Goal: Communication & Community: Answer question/provide support

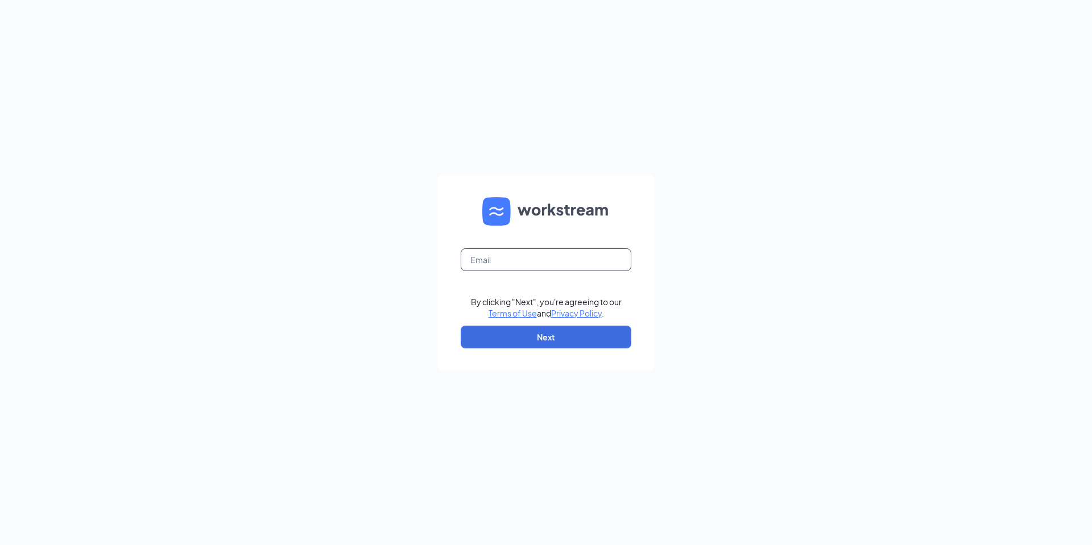
click at [471, 257] on input "text" at bounding box center [545, 259] width 171 height 23
type input "kaylee.bourque@panerabread.com"
click at [594, 335] on button "Next" at bounding box center [545, 337] width 171 height 23
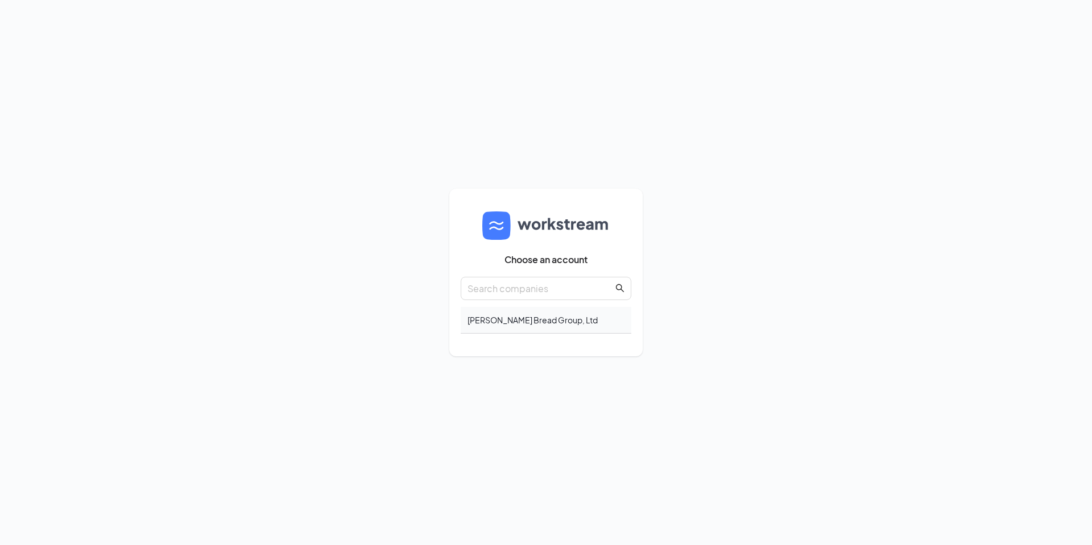
click at [577, 329] on div "Howley Bread Group, Ltd" at bounding box center [545, 320] width 171 height 27
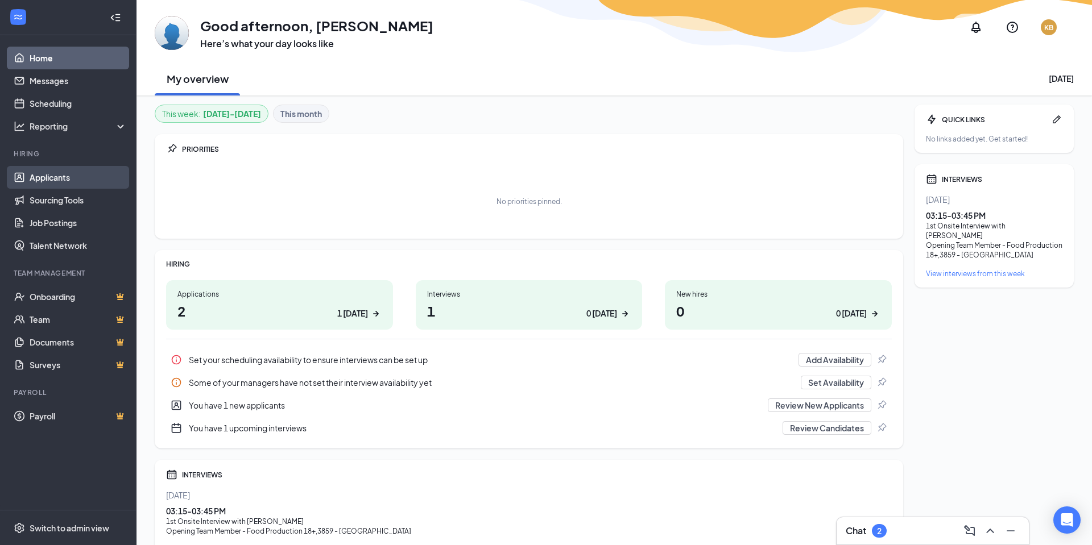
click at [67, 182] on link "Applicants" at bounding box center [78, 177] width 97 height 23
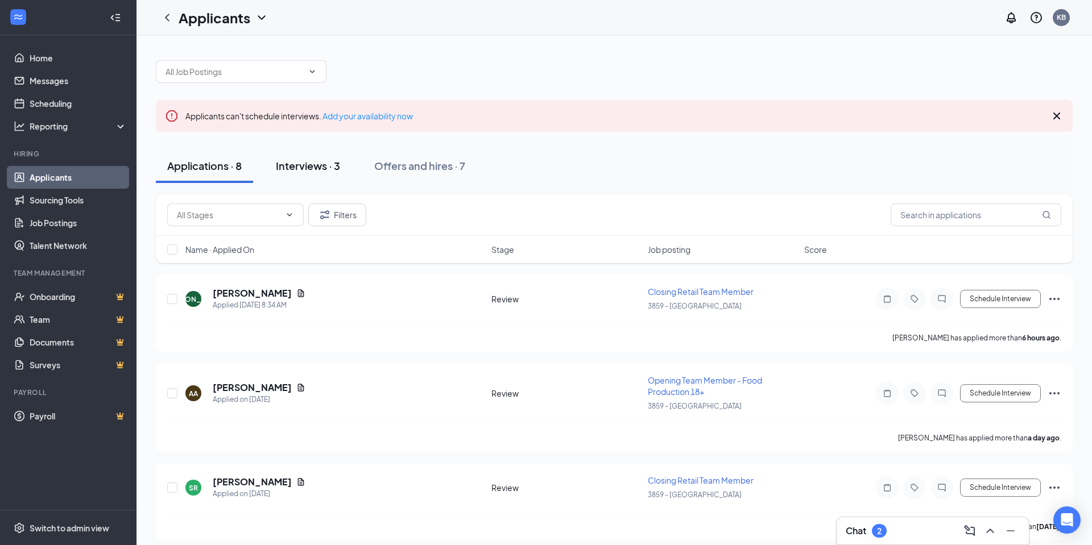
click at [300, 178] on button "Interviews · 3" at bounding box center [307, 166] width 87 height 34
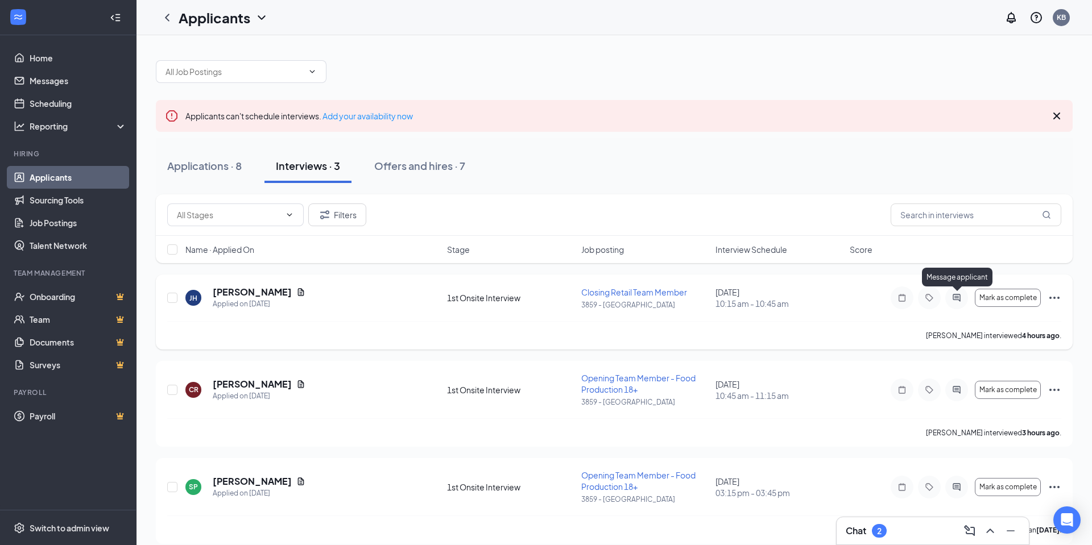
click at [958, 302] on icon "ActiveChat" at bounding box center [956, 297] width 14 height 9
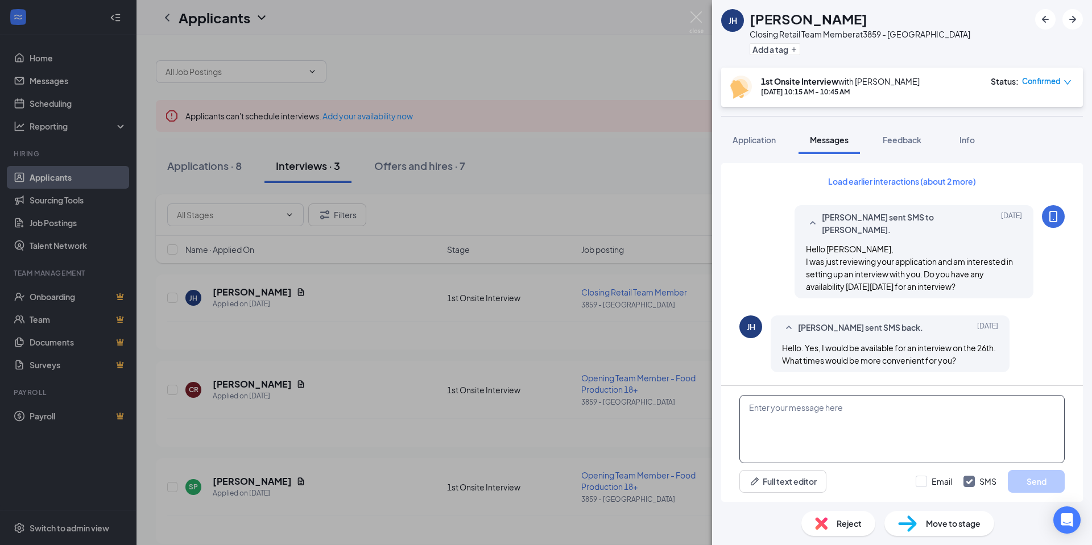
click at [799, 424] on textarea at bounding box center [901, 429] width 325 height 68
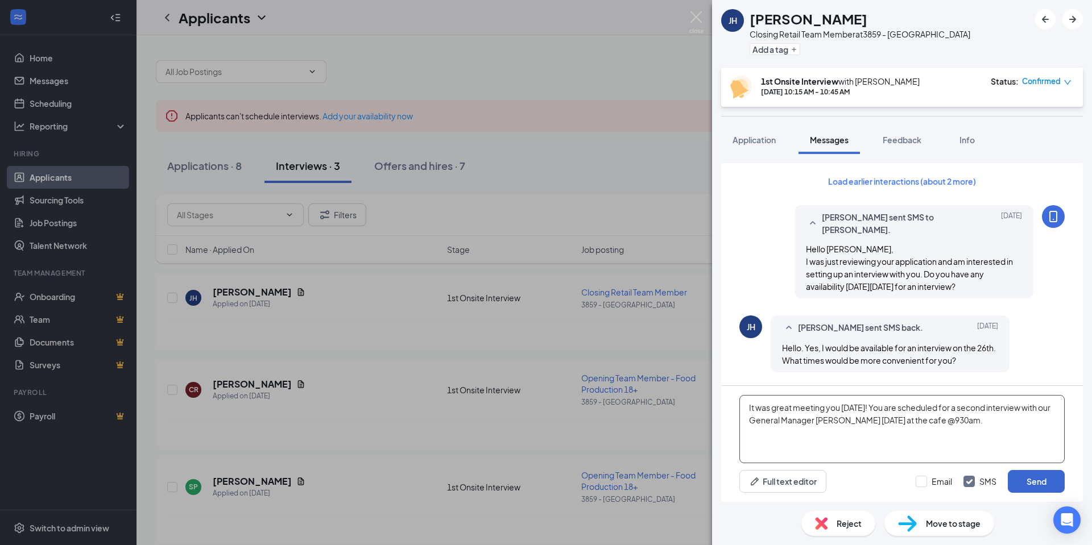
type textarea "It was great meeting you [DATE]! You are scheduled for a second interview with …"
click at [1044, 478] on button "Send" at bounding box center [1035, 481] width 57 height 23
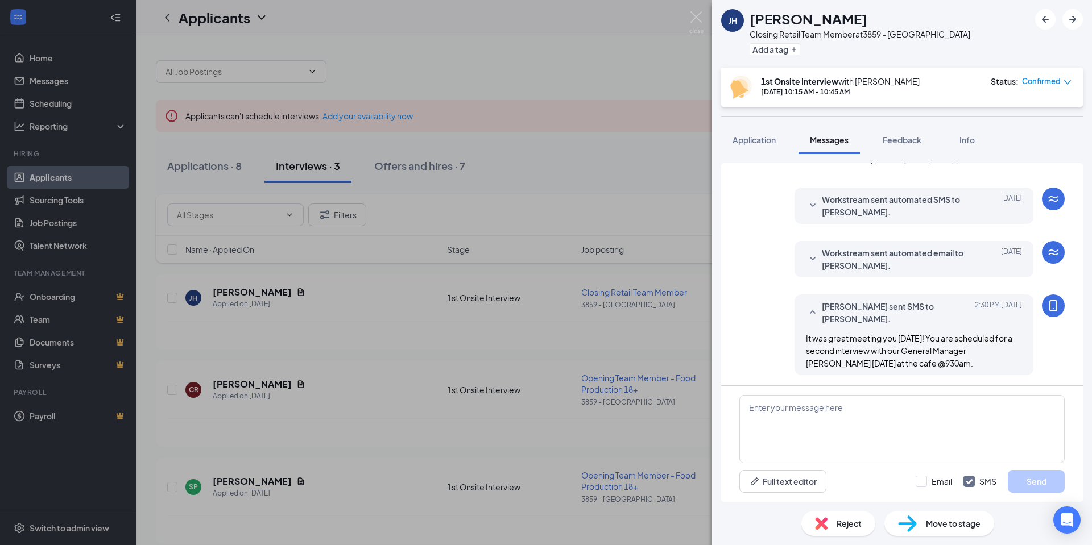
scroll to position [529, 0]
click at [696, 20] on img at bounding box center [696, 22] width 14 height 22
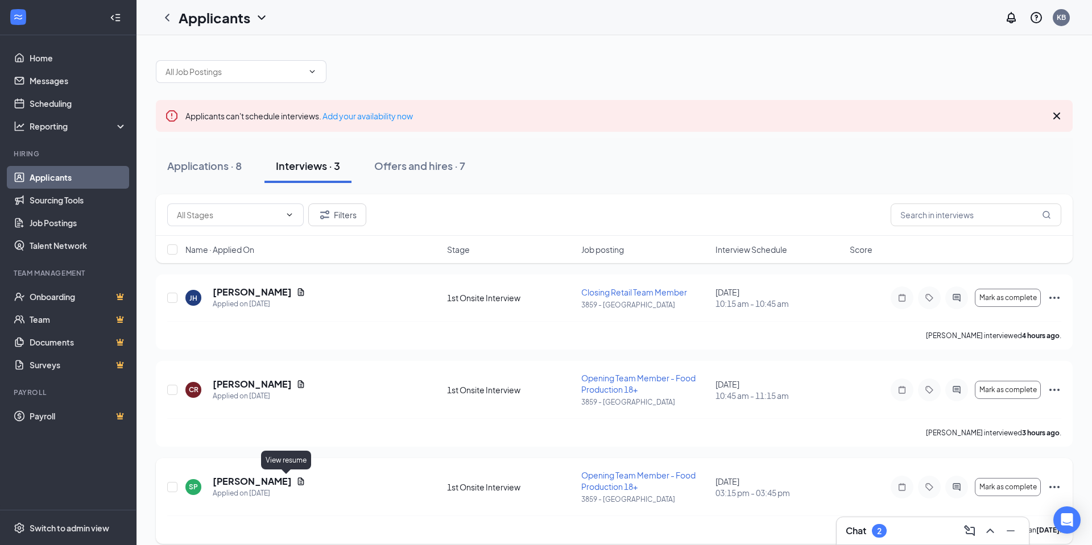
click at [296, 482] on icon "Document" at bounding box center [300, 481] width 9 height 9
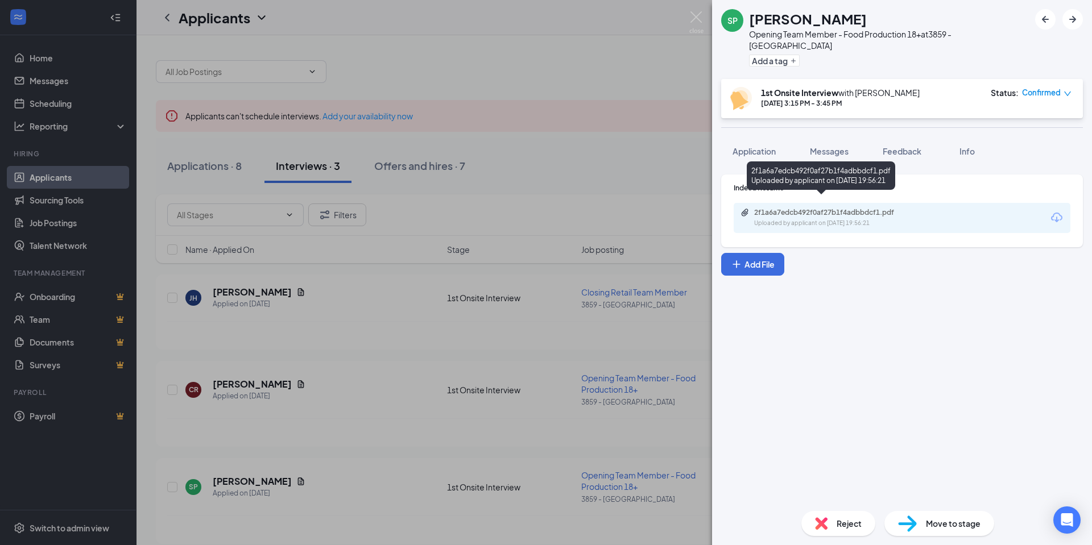
click at [882, 219] on div "Uploaded by applicant on [DATE] 19:56:21" at bounding box center [839, 223] width 171 height 9
click at [703, 18] on img at bounding box center [696, 22] width 14 height 22
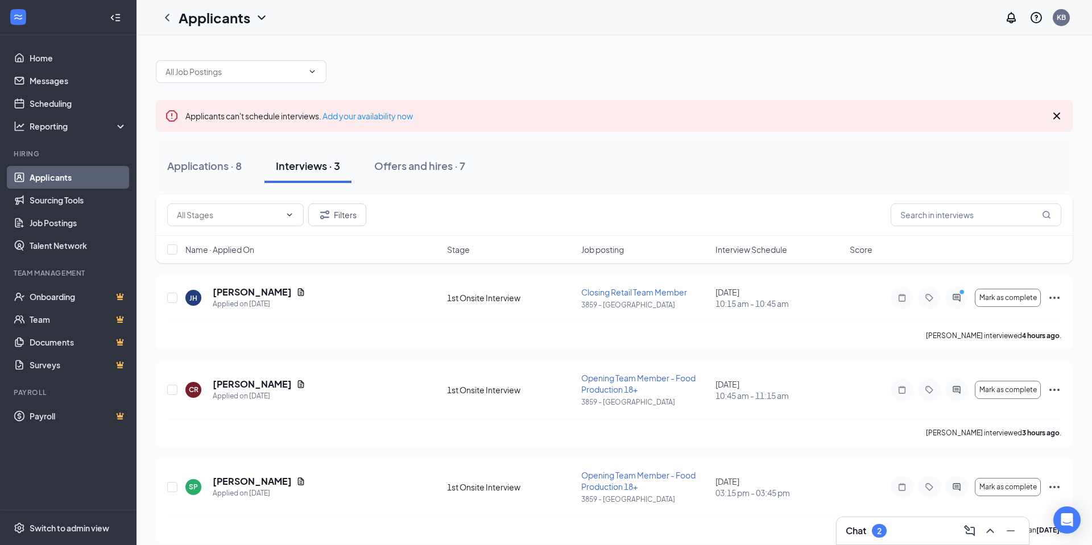
click at [893, 530] on div "Chat 2" at bounding box center [932, 531] width 174 height 18
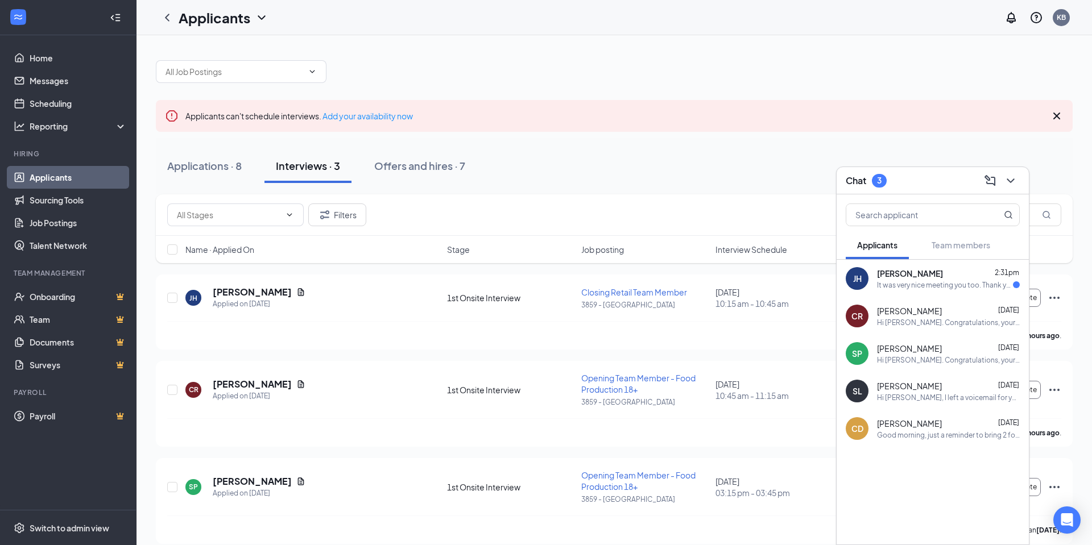
click at [963, 293] on div "[PERSON_NAME] 2:31pm It was very nice meeting you too. Thank you for the opport…" at bounding box center [932, 279] width 192 height 38
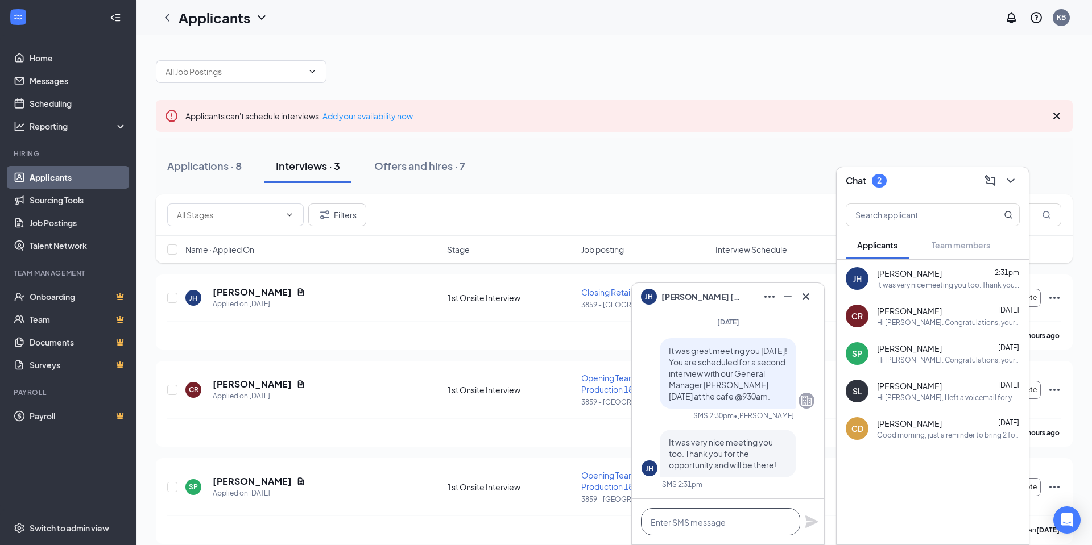
click at [725, 520] on textarea at bounding box center [720, 521] width 159 height 27
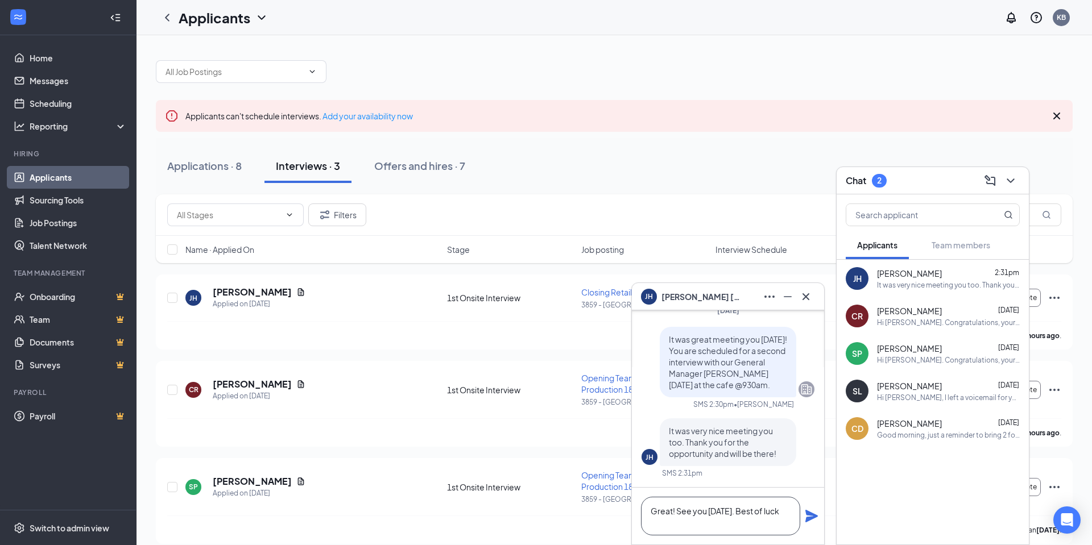
type textarea "Great! See you [DATE]. Best of luck"
click at [814, 517] on icon "Plane" at bounding box center [811, 516] width 13 height 13
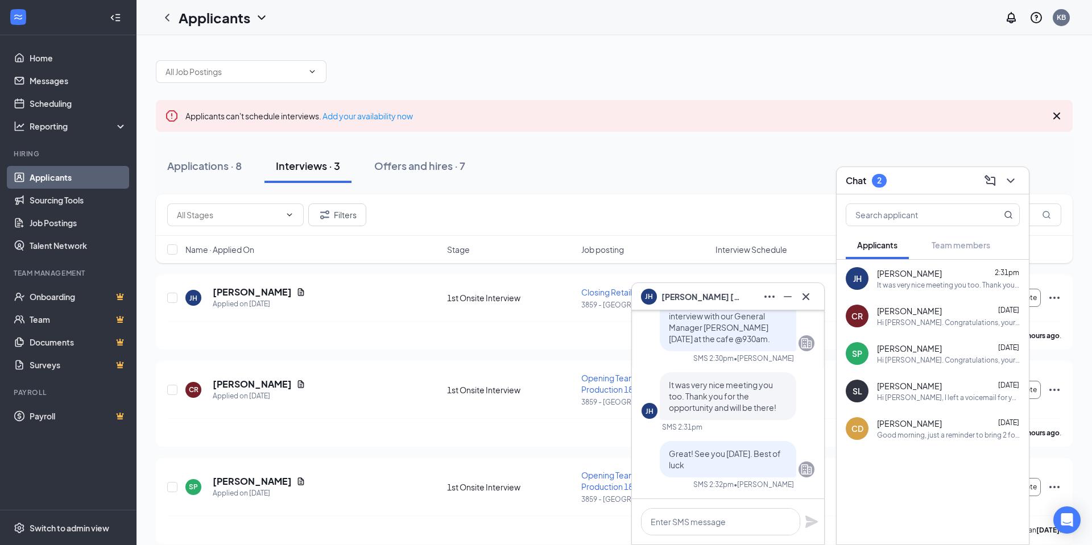
scroll to position [0, 0]
click at [785, 304] on button at bounding box center [787, 297] width 18 height 18
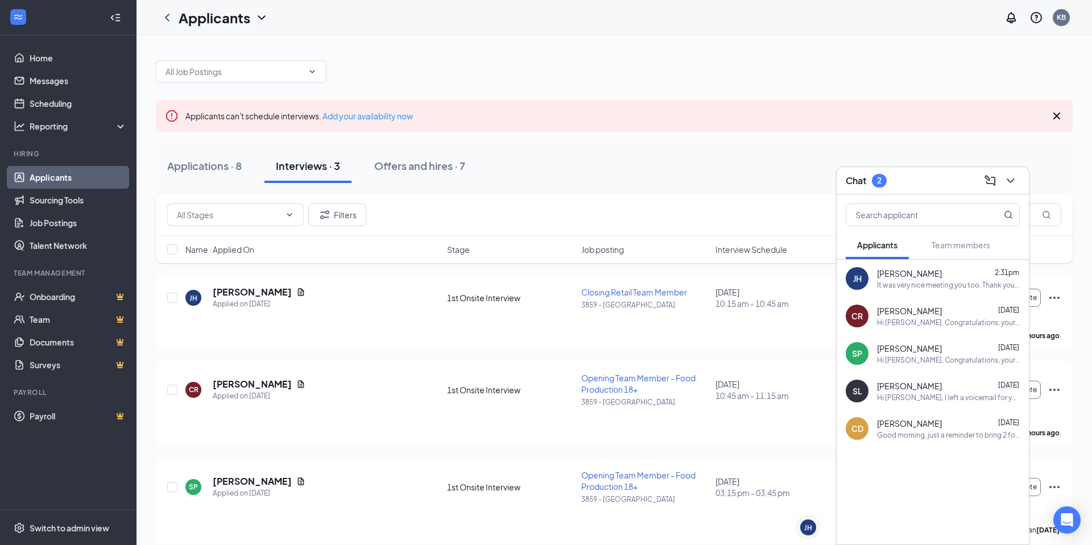
click at [934, 330] on div "CR [PERSON_NAME] [DATE] Hi Carina. Congratulations, your meeting with [PERSON_N…" at bounding box center [932, 316] width 192 height 38
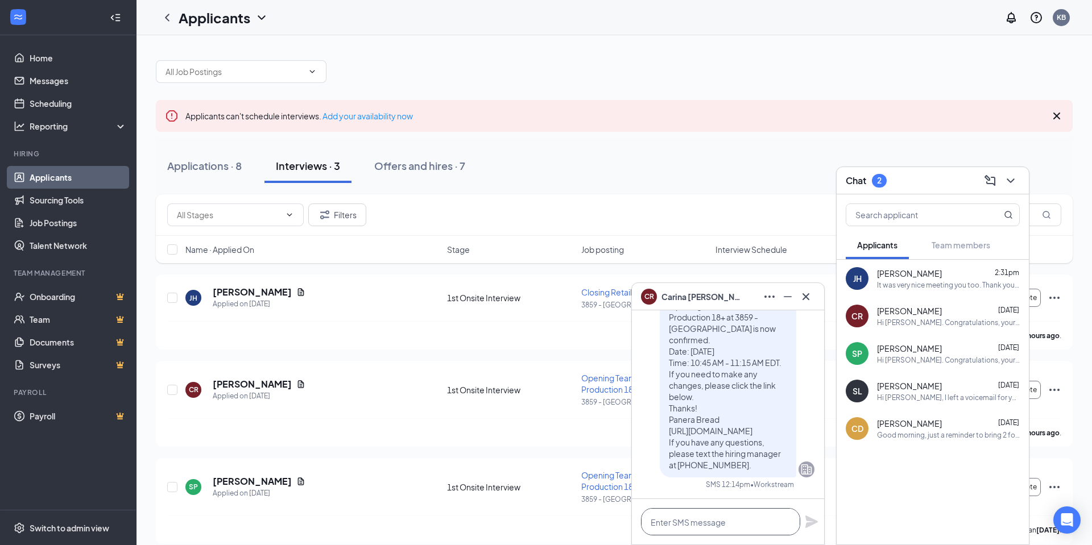
click at [693, 517] on textarea at bounding box center [720, 521] width 159 height 27
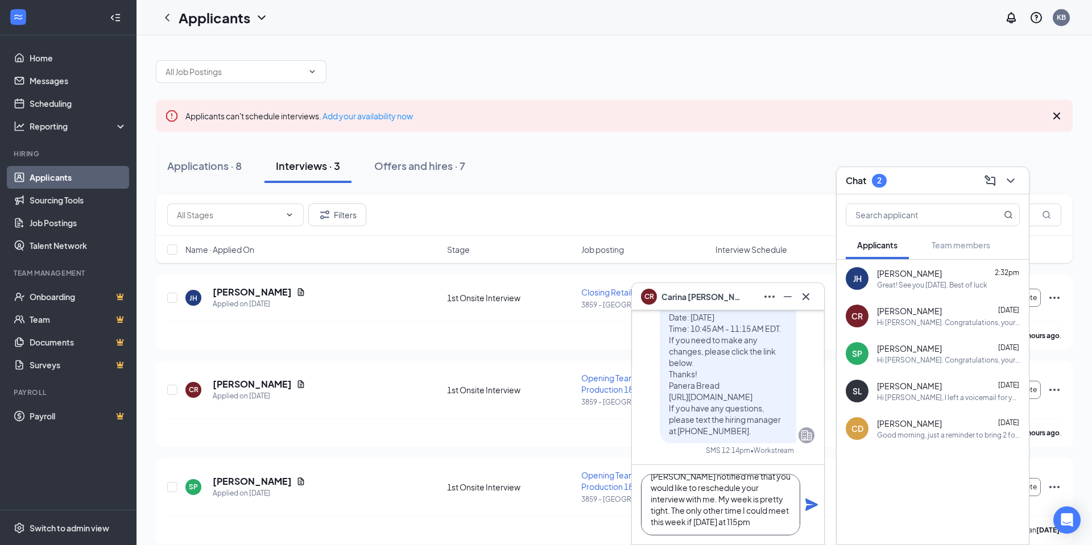
scroll to position [35, 0]
type textarea "Hello [PERSON_NAME], [PERSON_NAME] notified me that you would like to reschedul…"
click at [809, 508] on icon "Plane" at bounding box center [811, 505] width 13 height 13
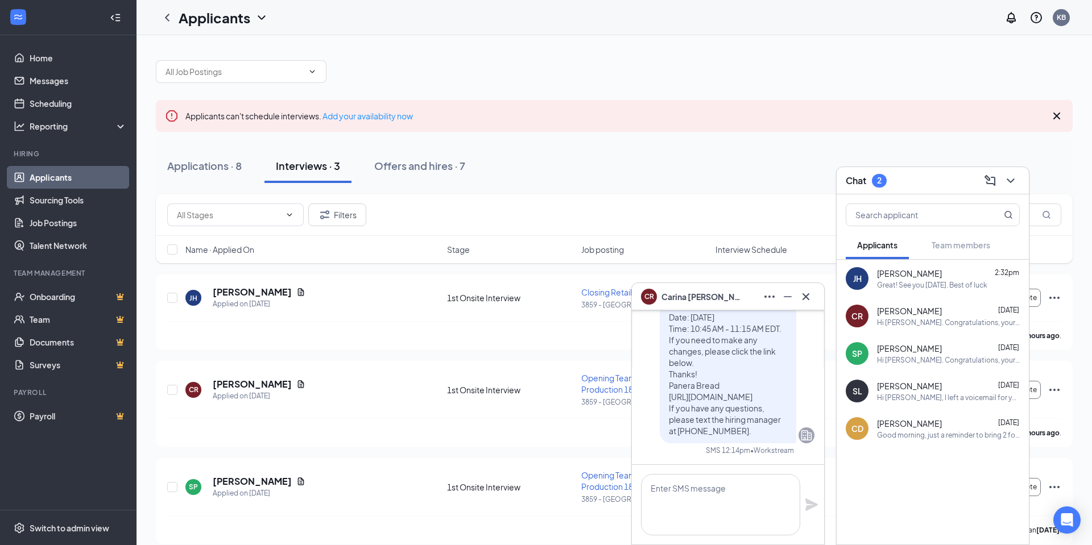
scroll to position [0, 0]
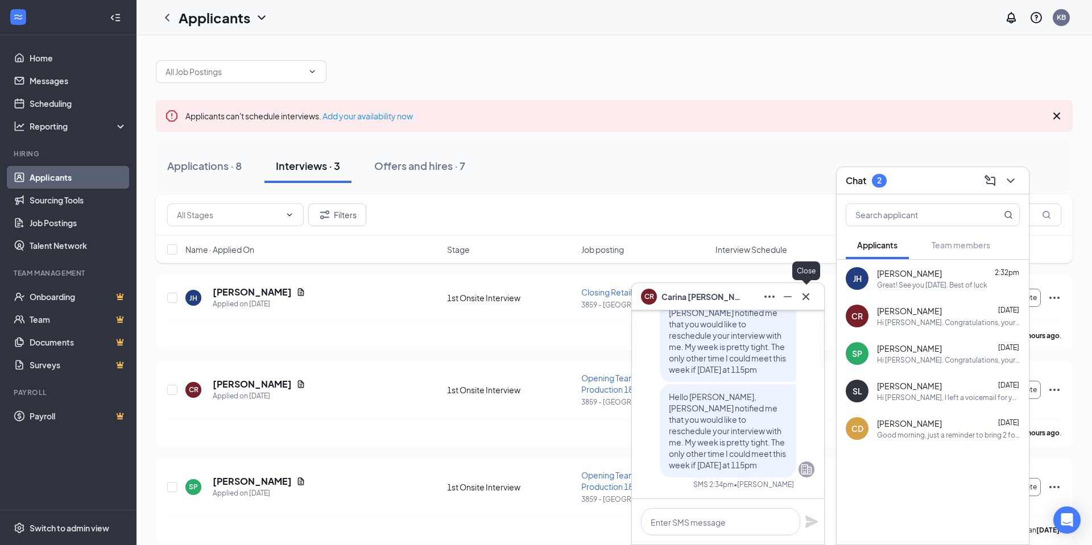
click at [804, 301] on icon "Cross" at bounding box center [806, 297] width 14 height 14
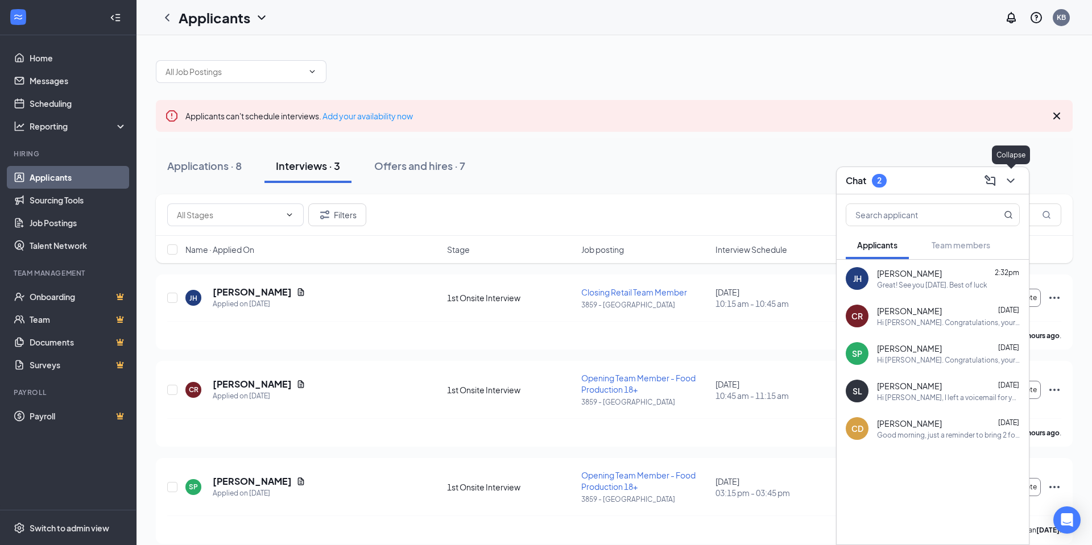
click at [1013, 187] on button at bounding box center [1010, 181] width 18 height 18
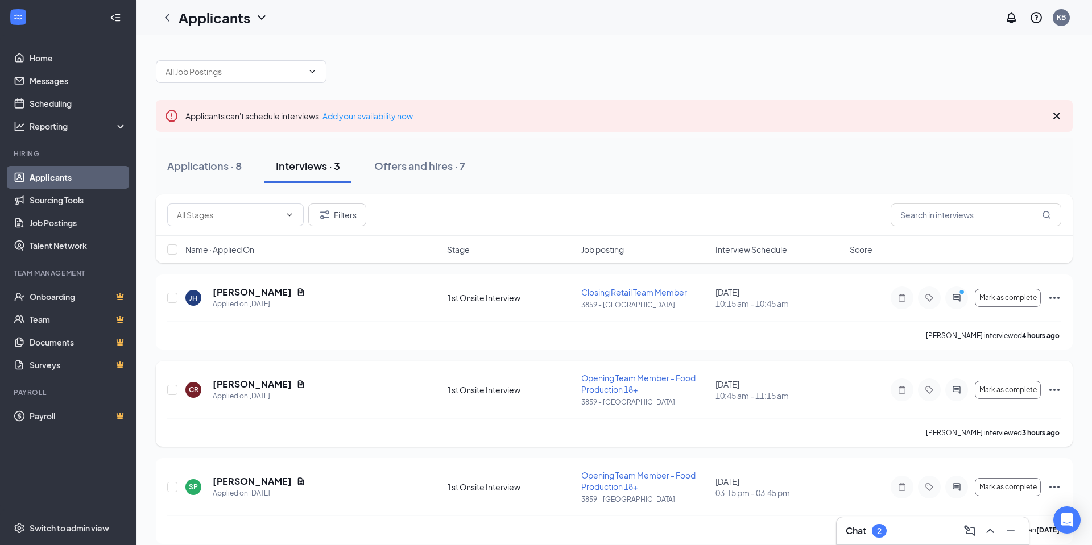
click at [1059, 396] on icon "Ellipses" at bounding box center [1054, 390] width 14 height 14
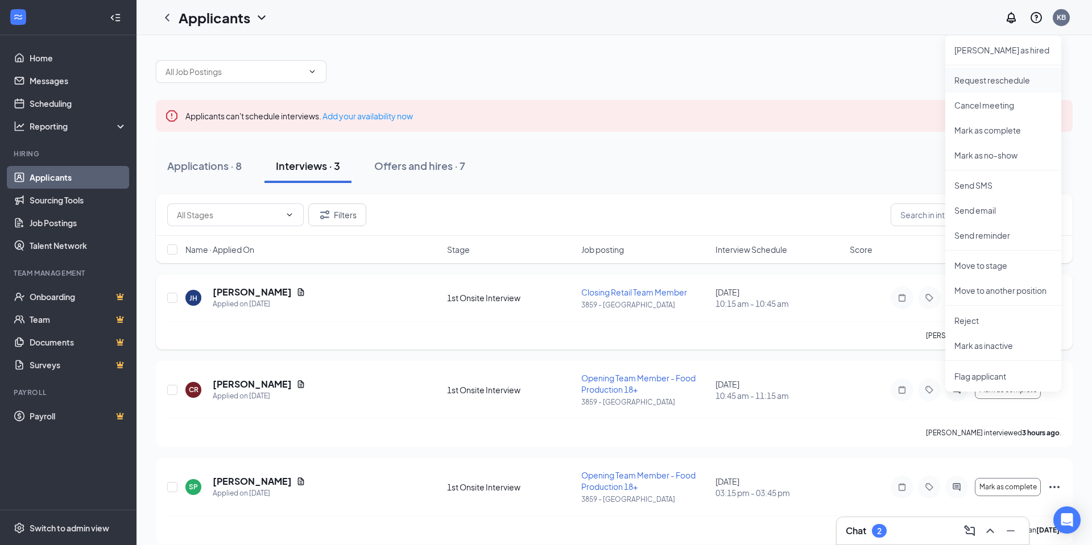
click at [999, 84] on p "Request reschedule" at bounding box center [1003, 79] width 98 height 11
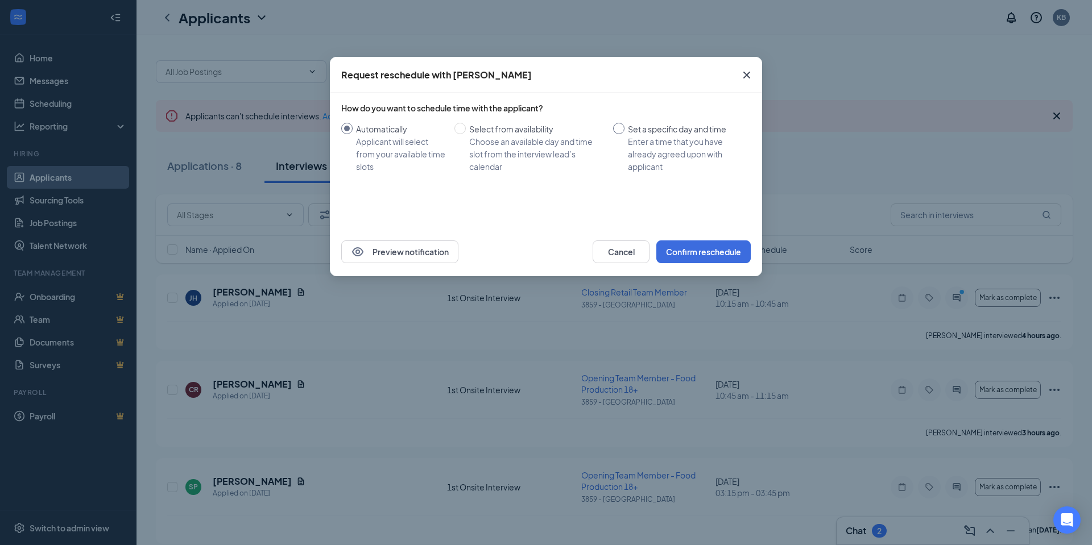
click at [646, 146] on div "Enter a time that you have already agreed upon with applicant" at bounding box center [685, 154] width 114 height 38
click at [624, 134] on input "Set a specific day and time Enter a time that you have already agreed upon with…" at bounding box center [618, 128] width 11 height 11
radio input "true"
radio input "false"
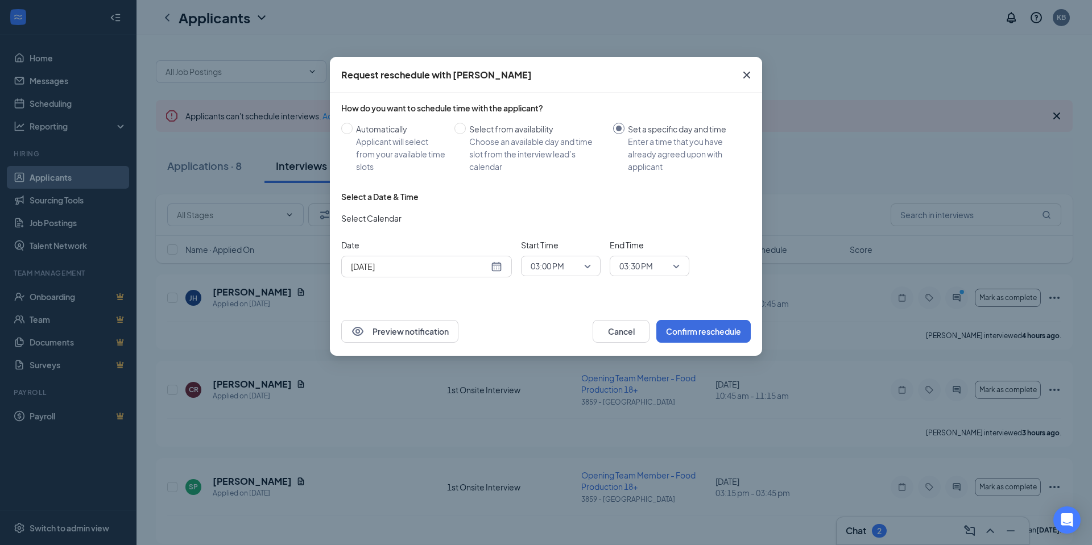
click at [464, 273] on div "[DATE]" at bounding box center [426, 267] width 171 height 22
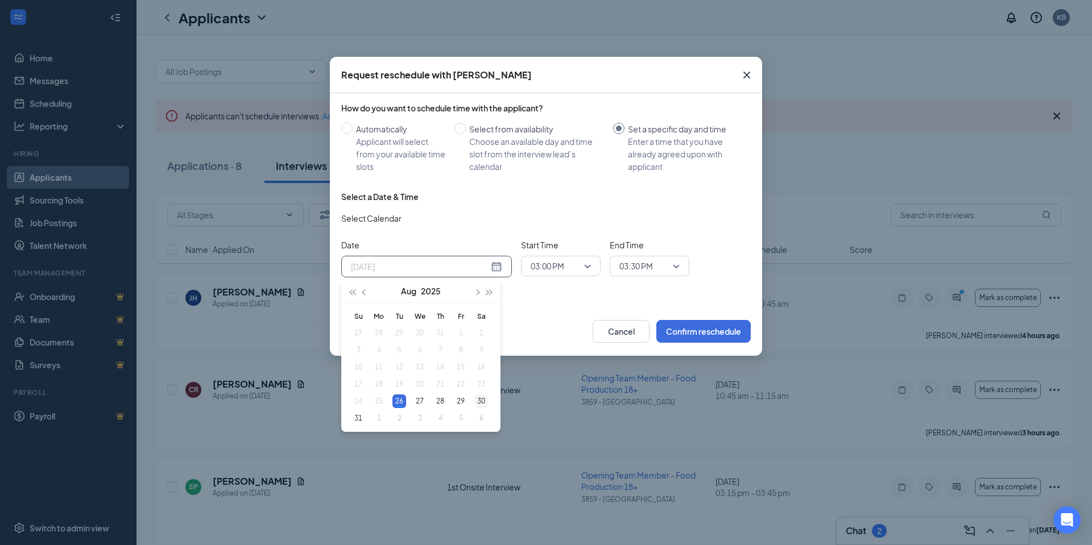
type input "[DATE]"
click at [483, 404] on div "30" at bounding box center [481, 402] width 14 height 14
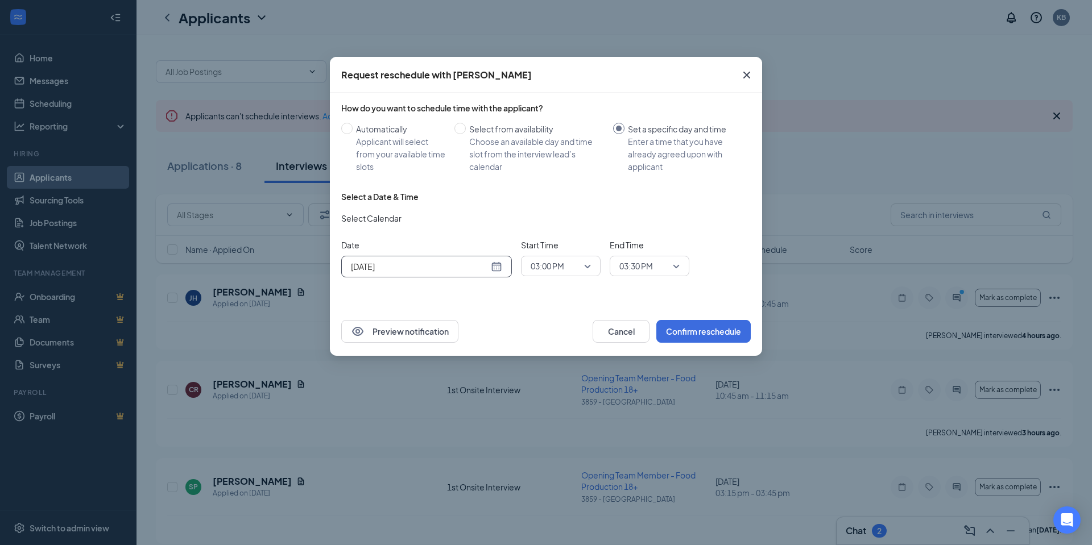
click at [565, 268] on span "03:00 PM" at bounding box center [555, 266] width 50 height 17
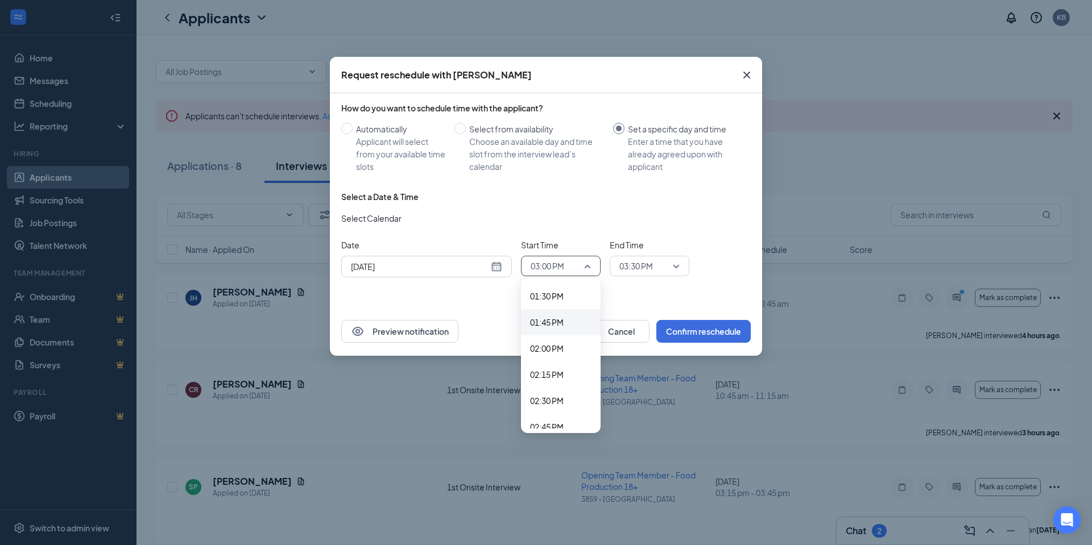
scroll to position [1386, 0]
click at [554, 293] on span "01:15 PM" at bounding box center [547, 296] width 34 height 13
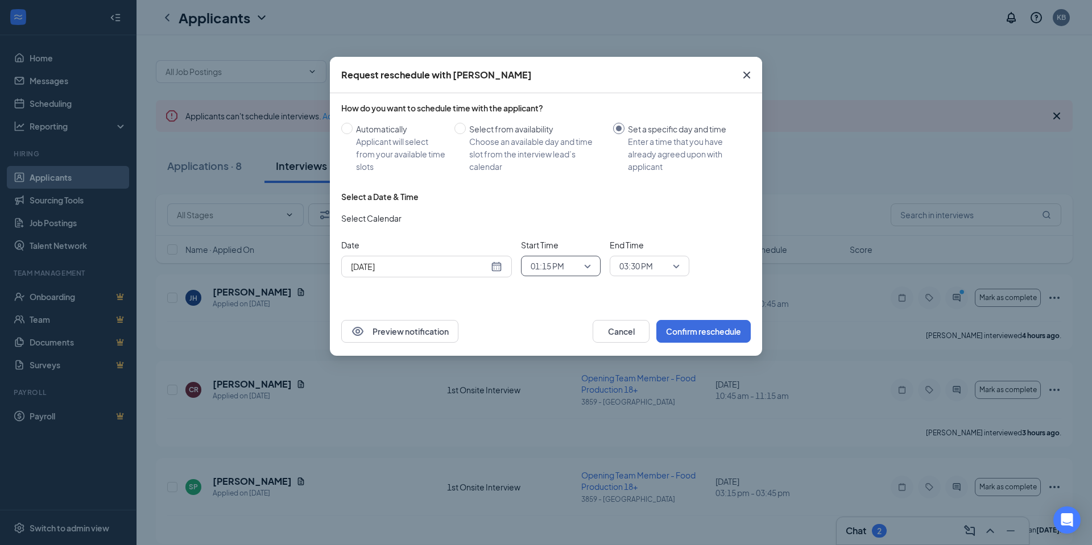
click at [662, 265] on span "03:30 PM" at bounding box center [644, 266] width 50 height 17
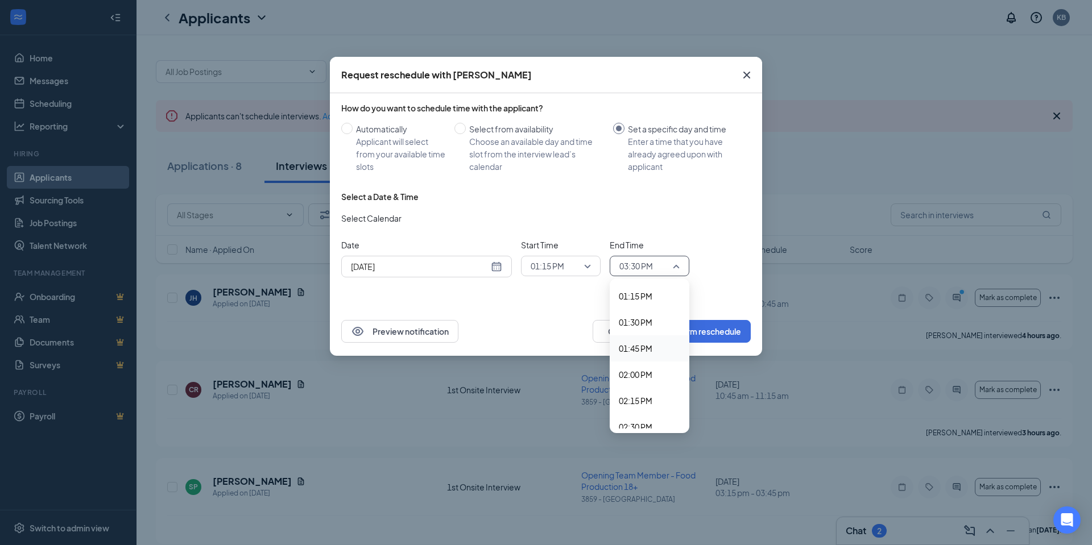
click at [630, 350] on span "01:45 PM" at bounding box center [636, 348] width 34 height 13
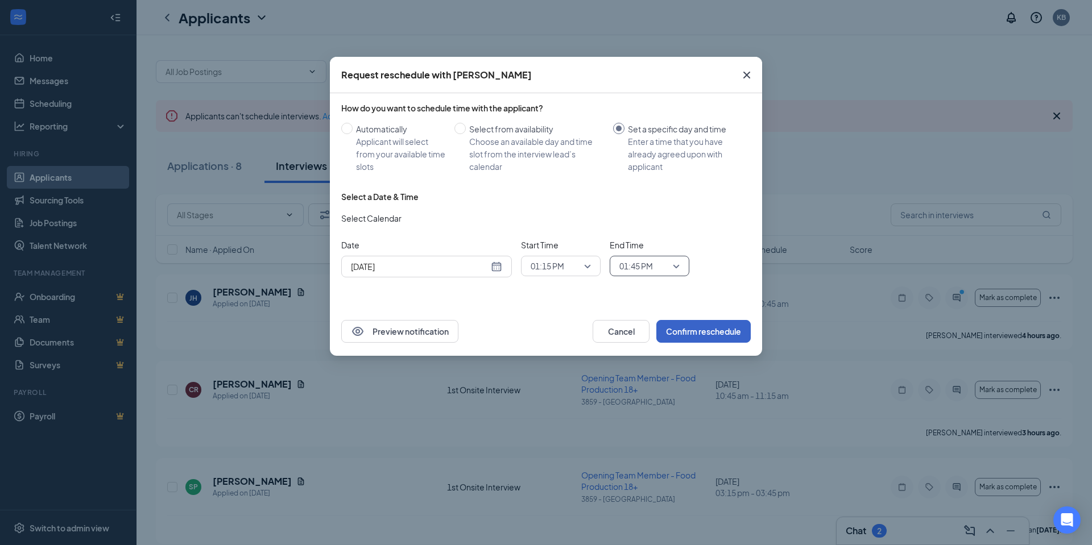
click at [715, 332] on button "Confirm reschedule" at bounding box center [703, 331] width 94 height 23
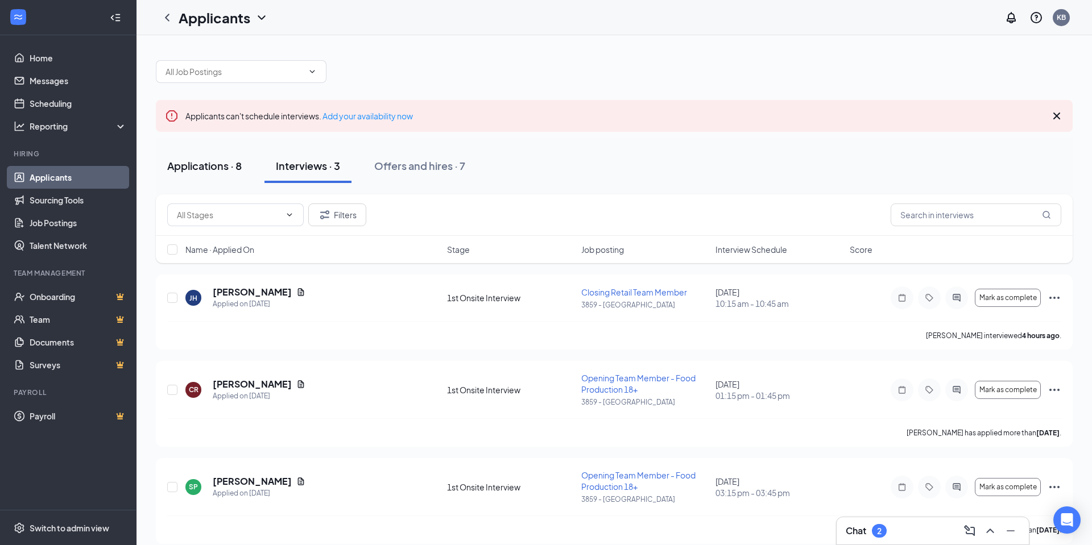
click at [234, 168] on div "Applications · 8" at bounding box center [204, 166] width 74 height 14
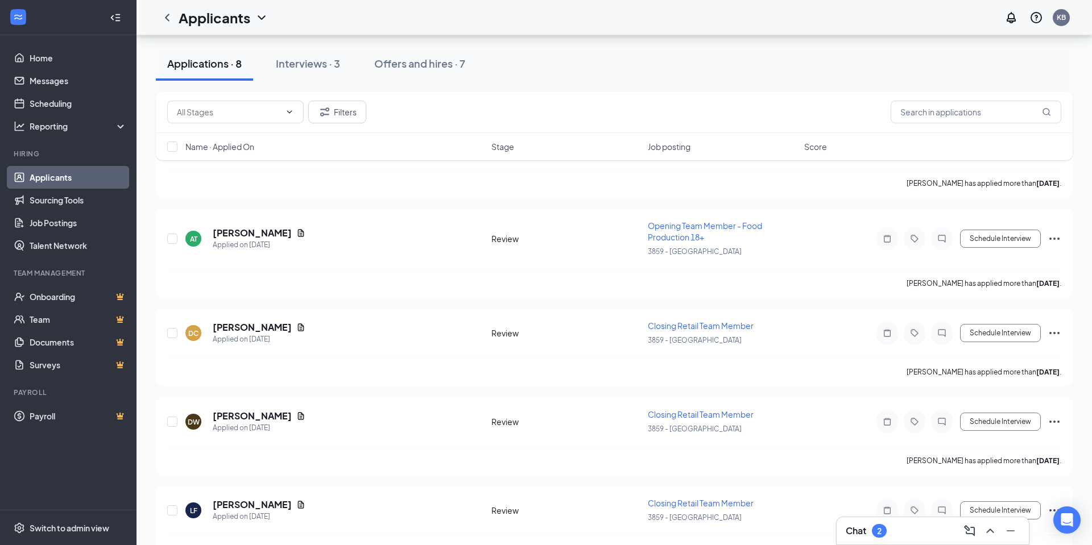
scroll to position [475, 0]
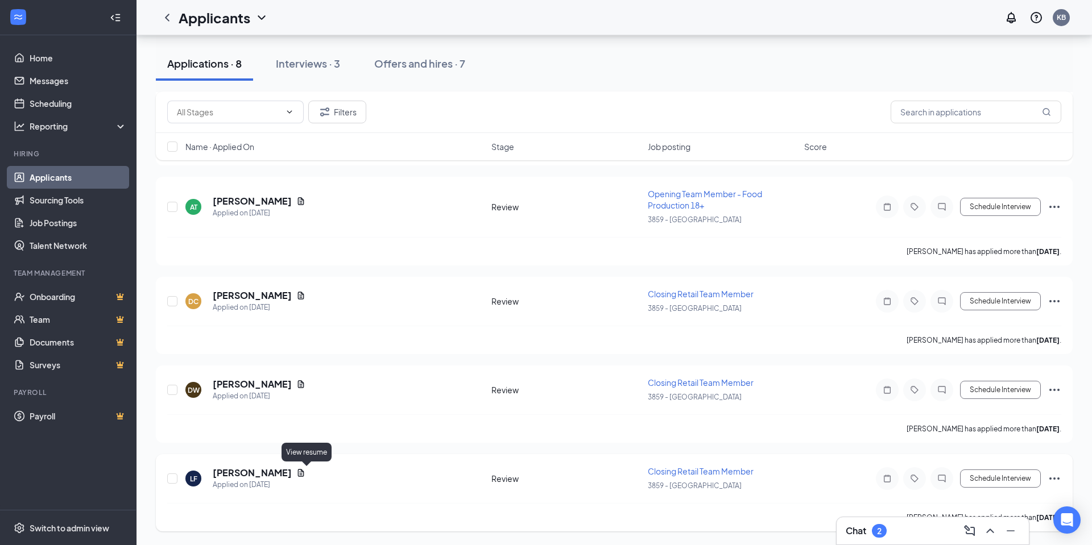
click at [305, 475] on icon "Document" at bounding box center [300, 472] width 9 height 9
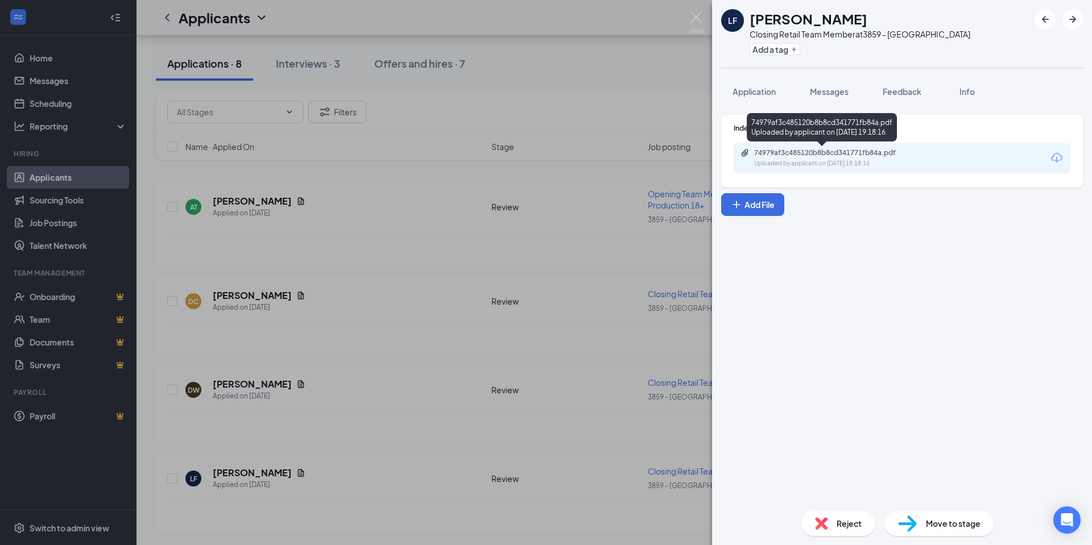
click at [829, 159] on div "Uploaded by applicant on [DATE] 19:18:16" at bounding box center [839, 163] width 171 height 9
click at [695, 24] on img at bounding box center [696, 22] width 14 height 22
